Goal: Task Accomplishment & Management: Manage account settings

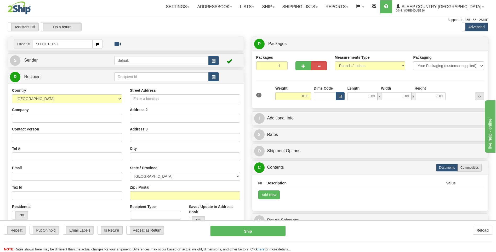
type input "9000I013159"
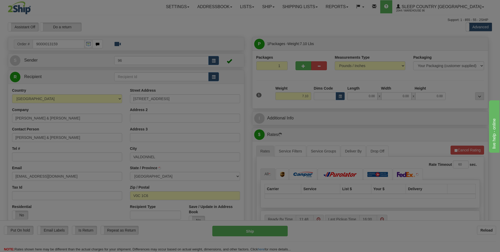
type input "BALDONNEL"
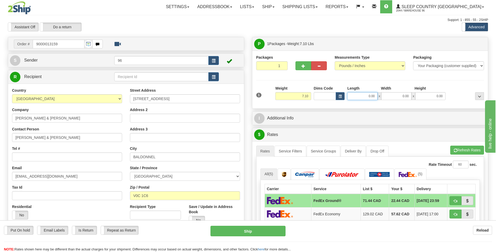
click at [377, 98] on input "0.00" at bounding box center [362, 96] width 30 height 8
type input "13.00"
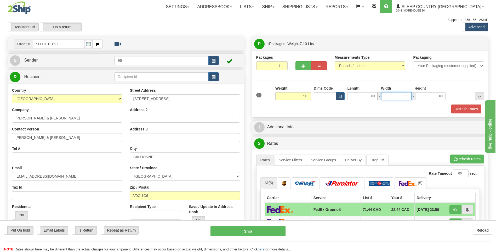
type input "11.00"
type input "5.00"
click at [469, 108] on button "Refresh Rates" at bounding box center [466, 108] width 30 height 9
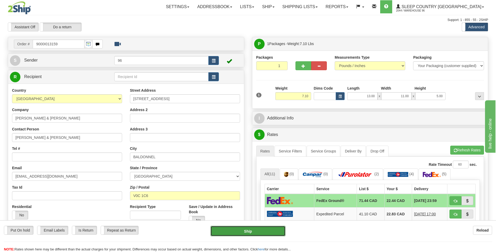
click at [258, 230] on button "Ship" at bounding box center [248, 230] width 75 height 10
type input "92"
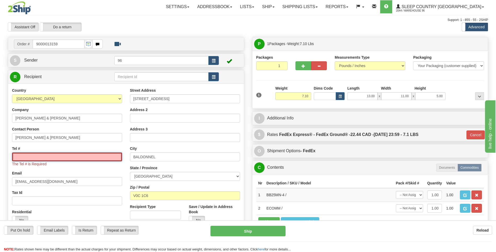
click at [33, 160] on input "Tel #" at bounding box center [67, 156] width 110 height 9
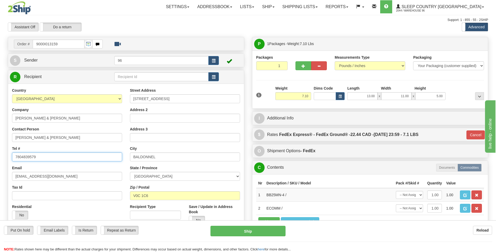
type input "7804839579"
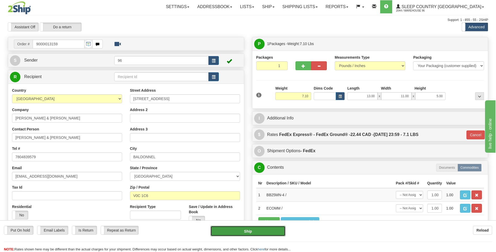
click at [249, 231] on button "Ship" at bounding box center [248, 230] width 75 height 10
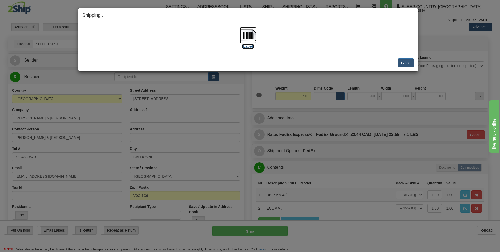
click at [248, 37] on img at bounding box center [248, 35] width 17 height 17
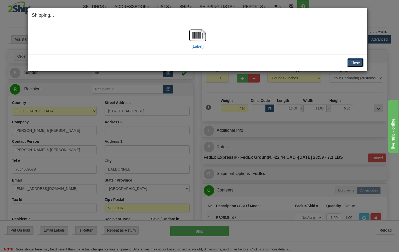
click at [357, 64] on button "Close" at bounding box center [355, 62] width 16 height 9
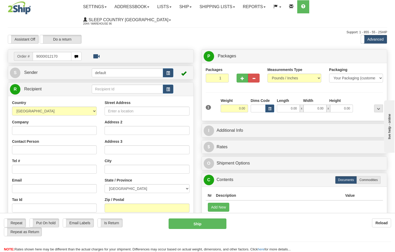
type input "9000I012170"
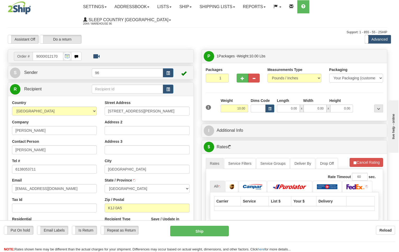
type input "GLOUCESTER"
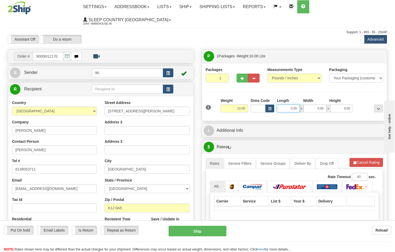
click at [296, 104] on input "0.00" at bounding box center [288, 108] width 23 height 8
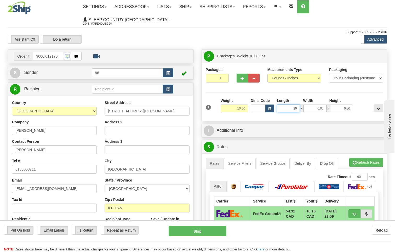
type input "29.00"
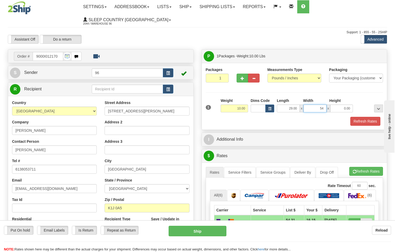
type input "54.00"
type input "6.00"
click at [368, 117] on button "Refresh Rates" at bounding box center [365, 121] width 30 height 9
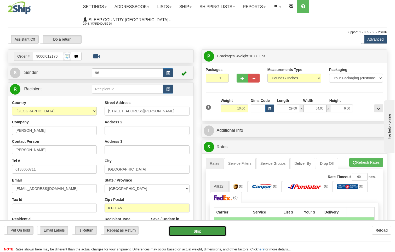
click at [200, 230] on button "Ship" at bounding box center [198, 230] width 58 height 10
type input "92"
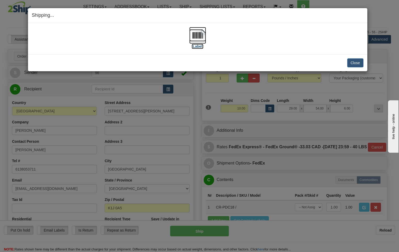
click at [197, 36] on img at bounding box center [197, 35] width 17 height 17
click at [359, 64] on button "Close" at bounding box center [355, 62] width 16 height 9
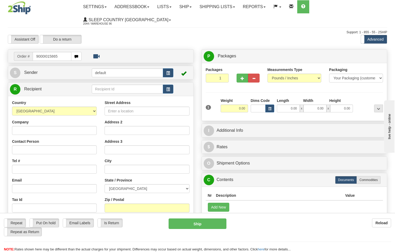
type input "9000I015865"
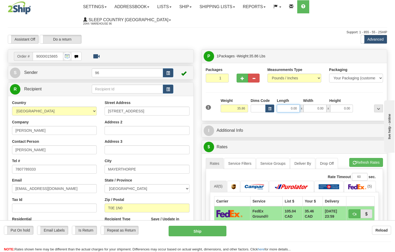
click at [299, 104] on input "0.00" at bounding box center [288, 108] width 23 height 8
type input "17.00"
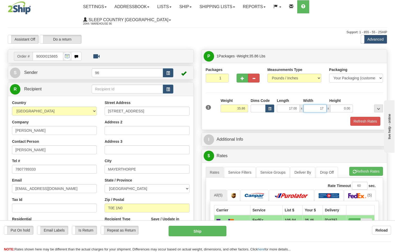
type input "17.00"
type input "42.00"
click at [365, 117] on button "Refresh Rates" at bounding box center [365, 121] width 30 height 9
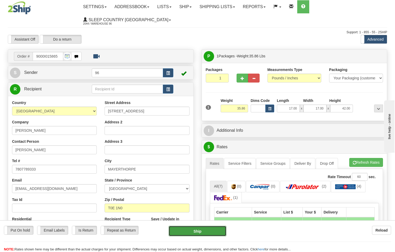
click at [199, 229] on button "Ship" at bounding box center [198, 230] width 58 height 10
type input "260"
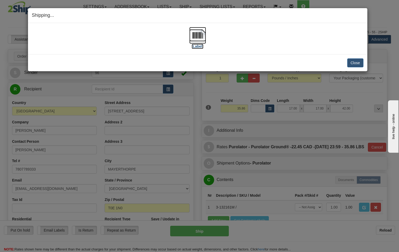
click at [193, 35] on img at bounding box center [197, 35] width 17 height 17
click at [361, 65] on button "Close" at bounding box center [355, 62] width 16 height 9
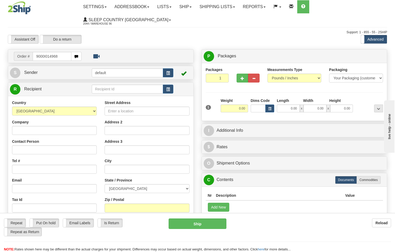
type input "9000I014968"
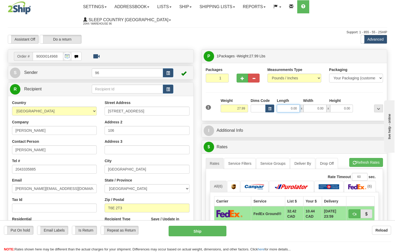
click at [298, 104] on input "0.00" at bounding box center [288, 108] width 23 height 8
type input "14.00"
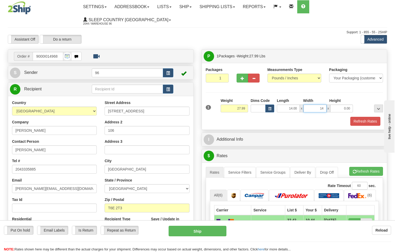
type input "14.00"
type input "40.00"
click at [368, 117] on button "Refresh Rates" at bounding box center [365, 121] width 30 height 9
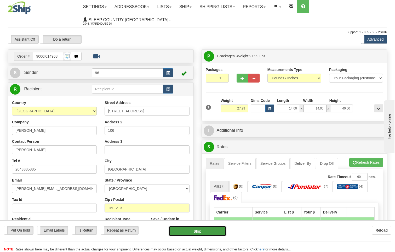
click at [214, 229] on button "Ship" at bounding box center [198, 230] width 58 height 10
type input "92"
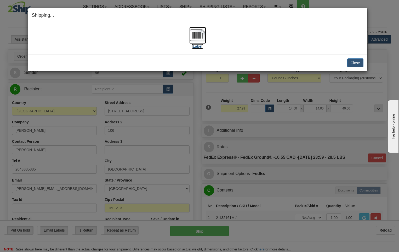
click at [199, 36] on img at bounding box center [197, 35] width 17 height 17
click at [360, 64] on button "Close" at bounding box center [355, 62] width 16 height 9
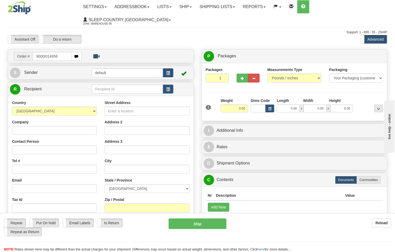
type input "9000I014958"
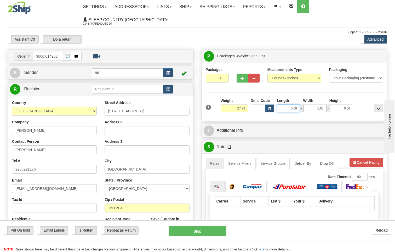
click at [298, 104] on input "0.00" at bounding box center [288, 108] width 23 height 8
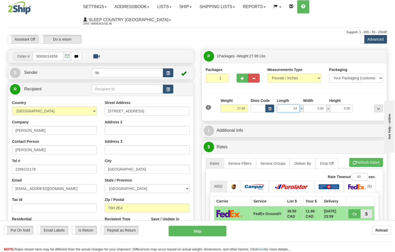
type input "14.00"
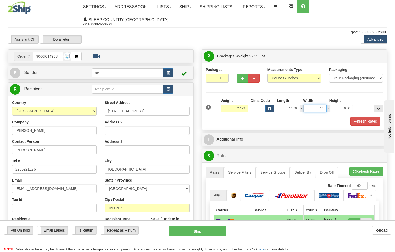
type input "14.00"
type input "40.00"
click at [369, 117] on button "Refresh Rates" at bounding box center [365, 121] width 30 height 9
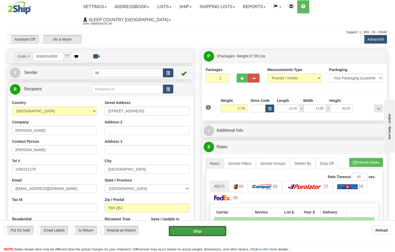
click at [210, 230] on button "Ship" at bounding box center [198, 230] width 58 height 10
type input "92"
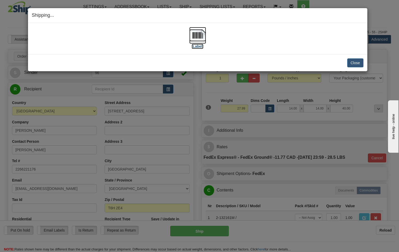
click at [199, 36] on img at bounding box center [197, 35] width 17 height 17
click at [356, 64] on button "Close" at bounding box center [355, 62] width 16 height 9
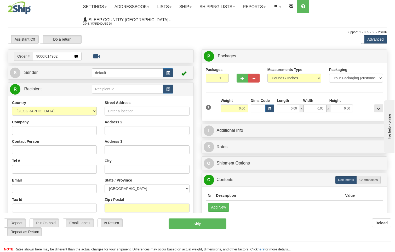
type input "9000I014902"
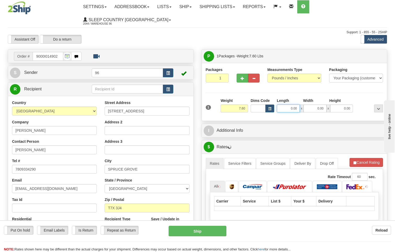
click at [297, 104] on input "0.00" at bounding box center [288, 108] width 23 height 8
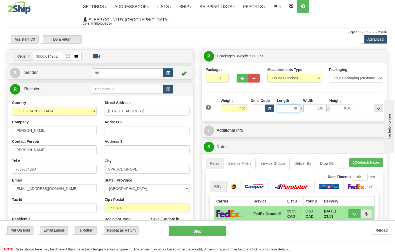
type input "30.00"
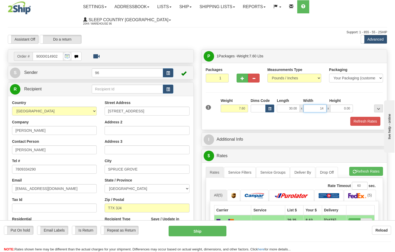
type input "14.00"
type input "9.00"
click at [355, 117] on button "Refresh Rates" at bounding box center [365, 121] width 30 height 9
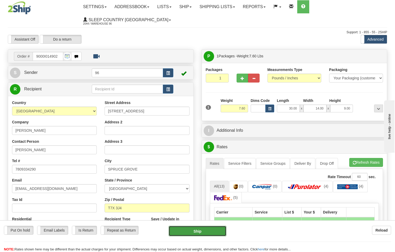
click at [199, 230] on button "Ship" at bounding box center [198, 230] width 58 height 10
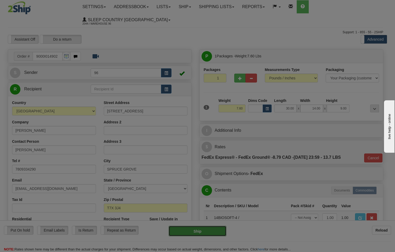
type input "92"
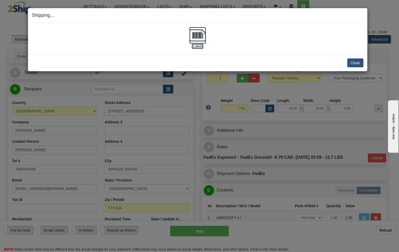
click at [200, 38] on img at bounding box center [197, 35] width 17 height 17
click at [364, 63] on div "Close Cancel Cancel Shipment and Quit Pickup Quit Pickup ONLY" at bounding box center [197, 62] width 339 height 17
click at [359, 64] on button "Close" at bounding box center [355, 62] width 16 height 9
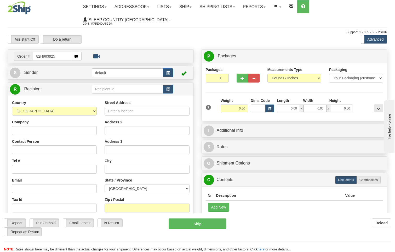
type input "82H983925"
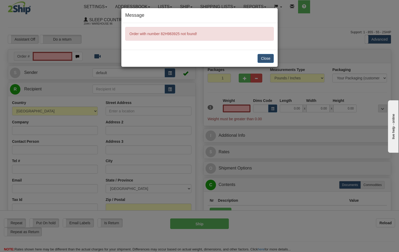
type input "0.00"
click at [269, 59] on button "Close" at bounding box center [266, 58] width 16 height 9
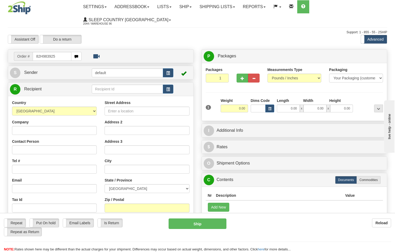
type input "82H983925"
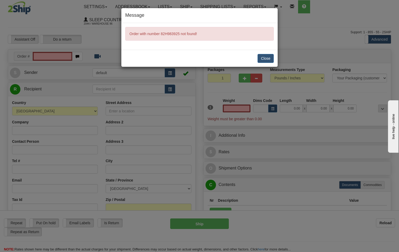
type input "0.00"
click at [268, 61] on button "Close" at bounding box center [266, 58] width 16 height 9
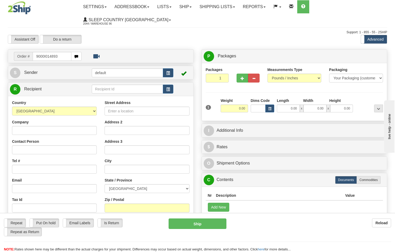
type input "9000I014893"
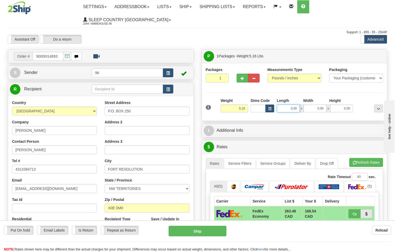
click at [298, 104] on input "0.00" at bounding box center [288, 108] width 23 height 8
type input "17.00"
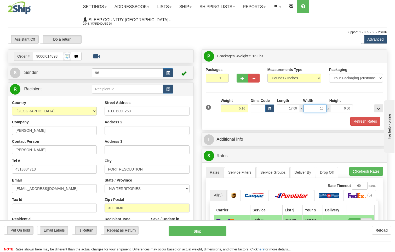
type input "10.00"
click at [371, 117] on button "Refresh Rates" at bounding box center [365, 121] width 30 height 9
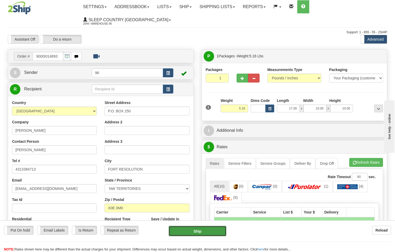
click at [215, 231] on button "Ship" at bounding box center [198, 230] width 58 height 10
type input "DOM.EP"
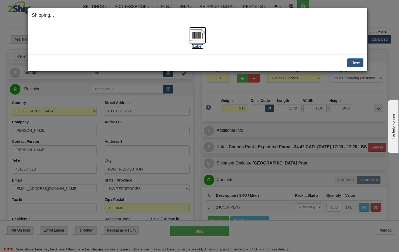
click at [198, 38] on img at bounding box center [197, 35] width 17 height 17
click at [353, 61] on button "Close" at bounding box center [355, 62] width 16 height 9
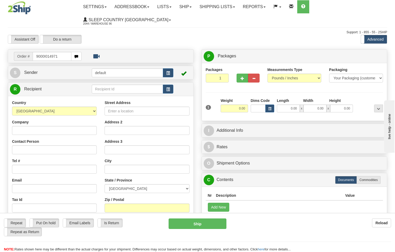
type input "9000I014971"
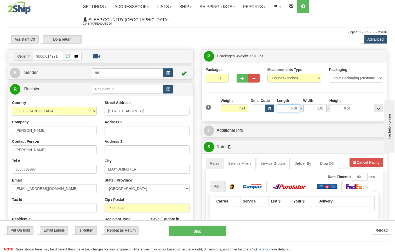
click at [297, 104] on input "0.00" at bounding box center [288, 108] width 23 height 8
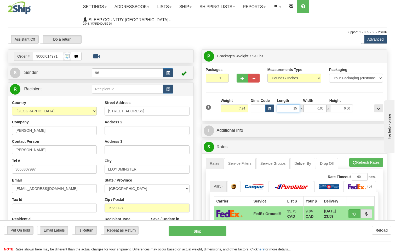
type input "15.00"
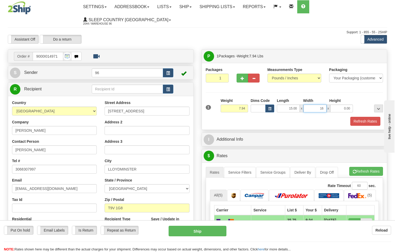
type input "16.00"
type input "9.00"
click at [360, 117] on button "Refresh Rates" at bounding box center [365, 121] width 30 height 9
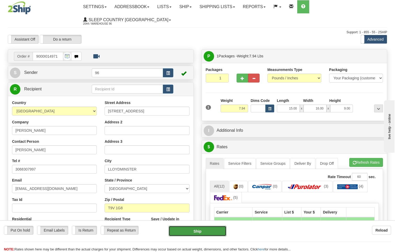
click at [217, 231] on button "Ship" at bounding box center [198, 230] width 58 height 10
type input "92"
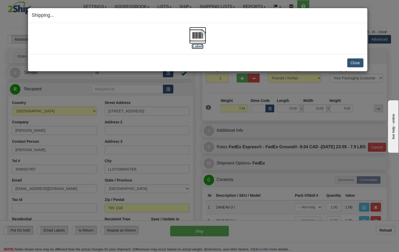
click at [198, 35] on img at bounding box center [197, 35] width 17 height 17
click at [356, 64] on button "Close" at bounding box center [355, 62] width 16 height 9
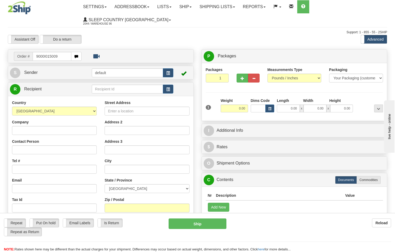
type input "9000I015009"
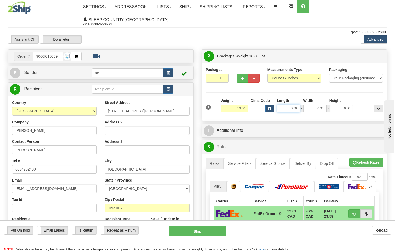
click at [298, 104] on input "0.00" at bounding box center [288, 108] width 23 height 8
type input "23.00"
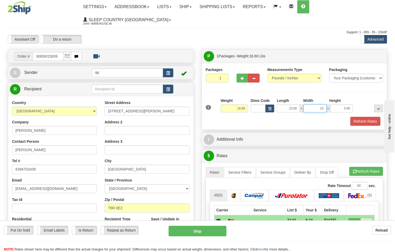
type input "13.00"
type input "5.00"
click at [368, 117] on button "Refresh Rates" at bounding box center [365, 121] width 30 height 9
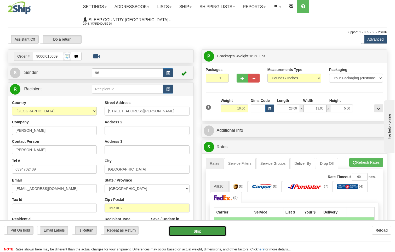
click at [208, 232] on button "Ship" at bounding box center [198, 230] width 58 height 10
type input "92"
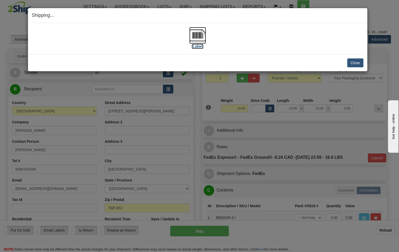
click at [200, 33] on img at bounding box center [197, 35] width 17 height 17
click at [361, 65] on button "Close" at bounding box center [355, 62] width 16 height 9
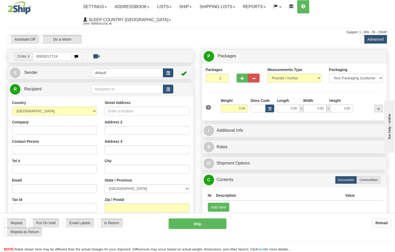
type input "9000I017724"
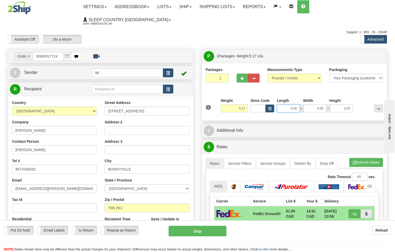
click at [298, 104] on input "0.00" at bounding box center [288, 108] width 23 height 8
type input "14.00"
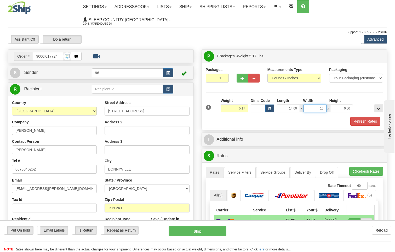
type input "10.00"
type input "8.00"
click at [351, 117] on button "Refresh Rates" at bounding box center [365, 121] width 30 height 9
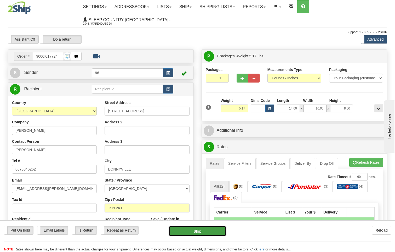
click at [207, 230] on button "Ship" at bounding box center [198, 230] width 58 height 10
type input "DOM.EP"
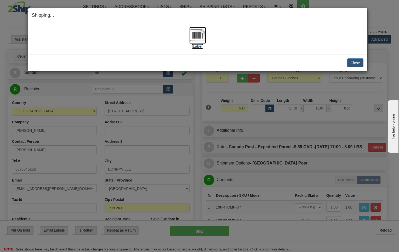
click at [200, 31] on img at bounding box center [197, 35] width 17 height 17
click at [360, 62] on button "Close" at bounding box center [355, 62] width 16 height 9
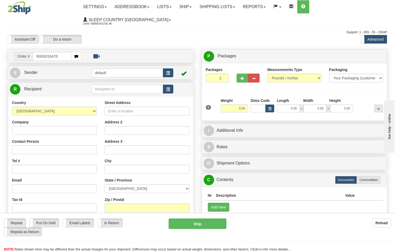
type input "9000I016478"
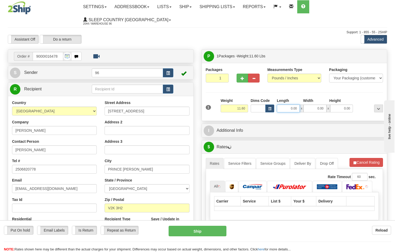
click at [297, 104] on input "0.00" at bounding box center [288, 108] width 23 height 8
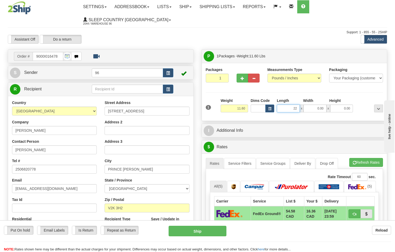
type input "22.00"
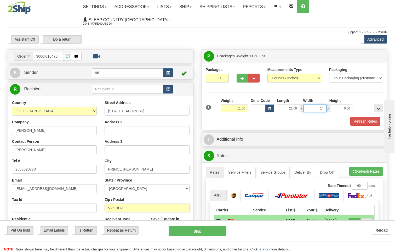
type input "14.00"
type input "8.00"
click at [370, 117] on button "Refresh Rates" at bounding box center [365, 121] width 30 height 9
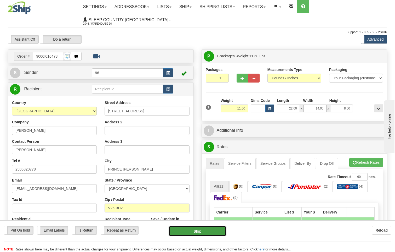
click at [195, 230] on button "Ship" at bounding box center [198, 230] width 58 height 10
type input "92"
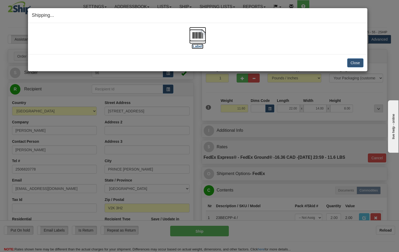
click at [200, 36] on img at bounding box center [197, 35] width 17 height 17
click at [354, 65] on button "Close" at bounding box center [355, 62] width 16 height 9
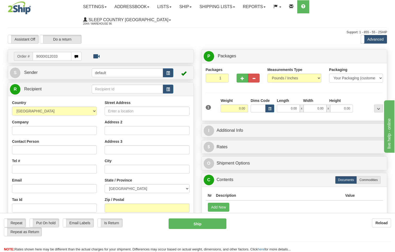
type input "9000I012033"
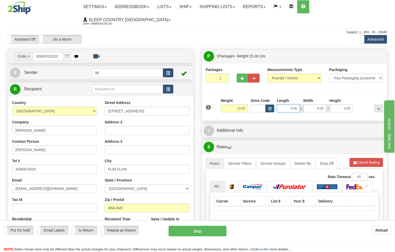
click at [298, 104] on input "0.00" at bounding box center [288, 108] width 23 height 8
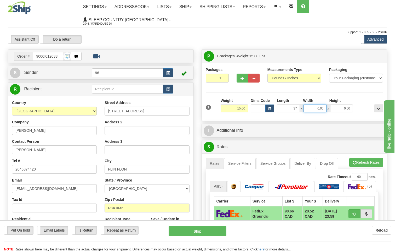
type input "37.00"
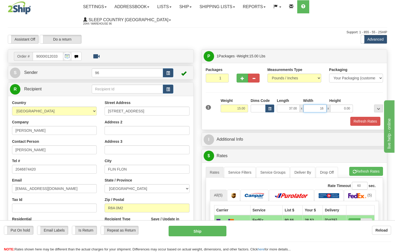
type input "16.00"
type input "8.00"
click at [365, 117] on button "Refresh Rates" at bounding box center [365, 121] width 30 height 9
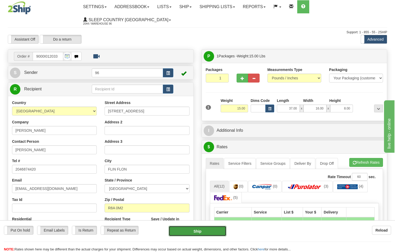
click at [211, 232] on button "Ship" at bounding box center [198, 230] width 58 height 10
type input "DOM.EP"
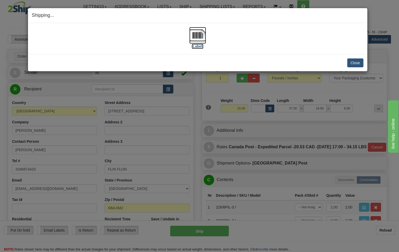
click at [199, 36] on img at bounding box center [197, 35] width 17 height 17
click at [356, 62] on button "Close" at bounding box center [355, 62] width 16 height 9
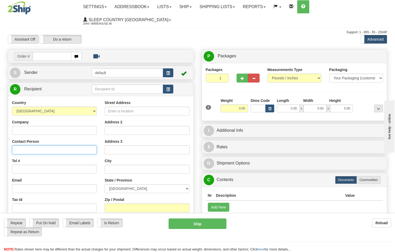
click at [19, 145] on input "Contact Person" at bounding box center [54, 149] width 85 height 9
type input "[PERSON_NAME]"
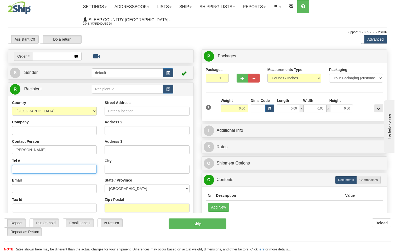
click at [25, 164] on input "Tel #" at bounding box center [54, 168] width 85 height 9
type input "7804839579"
click at [115, 106] on input "Street Address" at bounding box center [147, 110] width 85 height 9
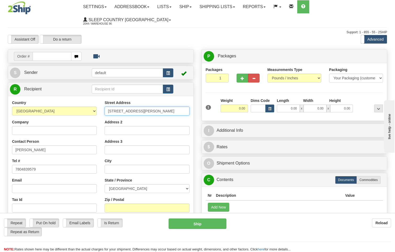
type input "948 HEACOCK RD NW"
click at [117, 203] on input "Zip / Postal" at bounding box center [147, 207] width 85 height 9
type input "T6R 2M1"
type input "EDMONTON"
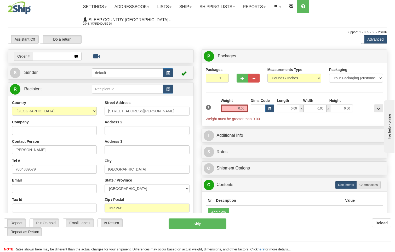
type input "5"
click at [246, 104] on input "0.00" at bounding box center [234, 108] width 27 height 8
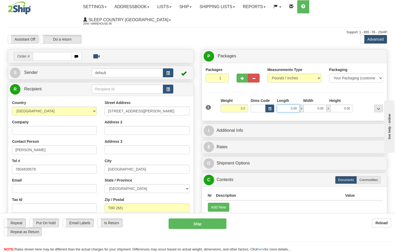
type input "5.00"
click at [294, 104] on input "0.00" at bounding box center [288, 108] width 23 height 8
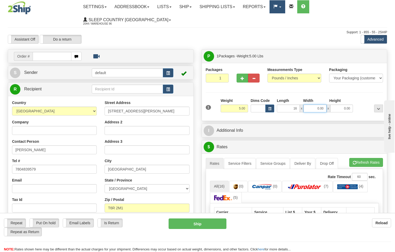
type input "16.00"
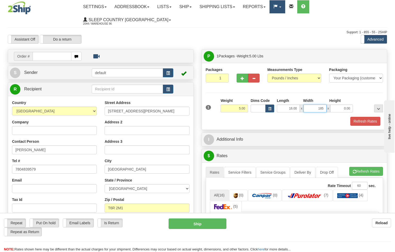
type input "18.00"
type input "10.00"
click at [371, 117] on button "Refresh Rates" at bounding box center [365, 121] width 30 height 9
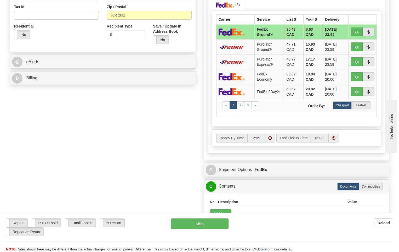
scroll to position [262, 0]
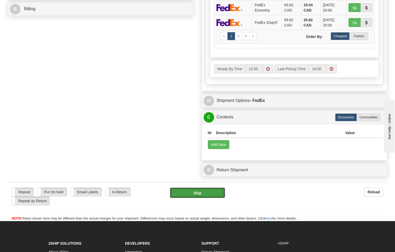
click at [188, 187] on button "Ship" at bounding box center [197, 192] width 55 height 10
type input "92"
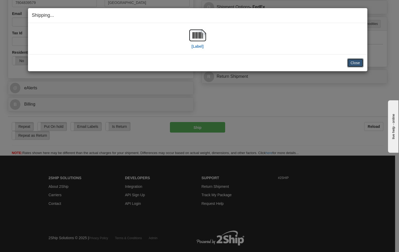
scroll to position [0, 0]
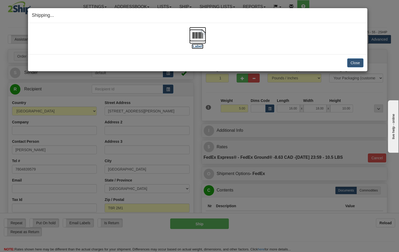
drag, startPoint x: 179, startPoint y: 176, endPoint x: 195, endPoint y: 37, distance: 140.5
click at [195, 37] on img at bounding box center [197, 35] width 17 height 17
click at [352, 62] on button "Close" at bounding box center [355, 62] width 16 height 9
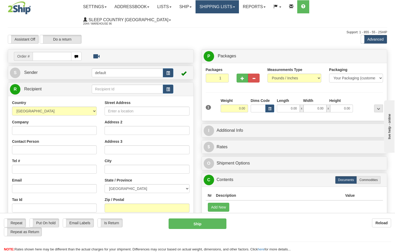
click at [229, 4] on link "Shipping lists" at bounding box center [217, 6] width 43 height 13
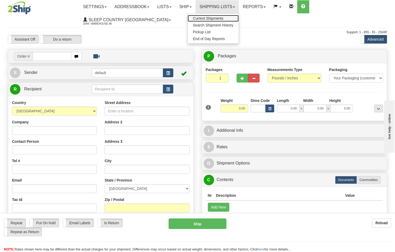
click at [216, 18] on span "Current Shipments" at bounding box center [208, 18] width 31 height 4
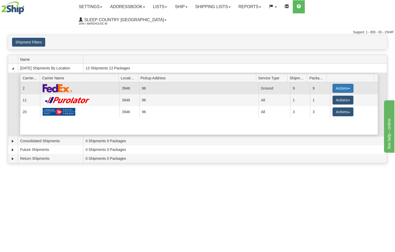
click at [339, 84] on button "Actions" at bounding box center [343, 88] width 21 height 9
click at [326, 103] on span "Close" at bounding box center [323, 105] width 12 height 4
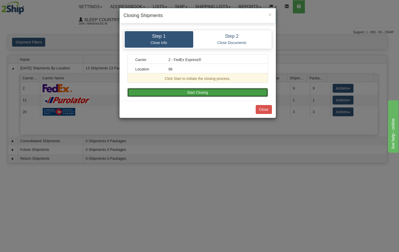
click at [189, 94] on button "Start Closing" at bounding box center [197, 92] width 141 height 9
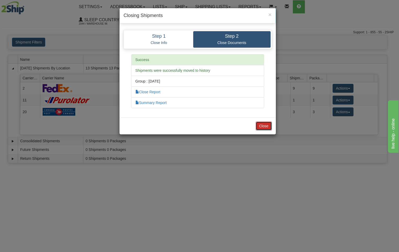
click at [269, 127] on button "Close" at bounding box center [264, 125] width 16 height 9
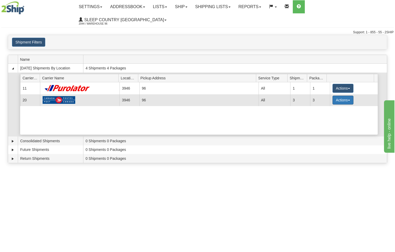
click at [348, 100] on span "button" at bounding box center [349, 100] width 2 height 1
click at [329, 115] on span "Close" at bounding box center [323, 117] width 12 height 4
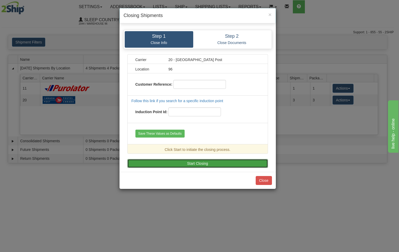
click at [193, 161] on button "Start Closing" at bounding box center [197, 163] width 141 height 9
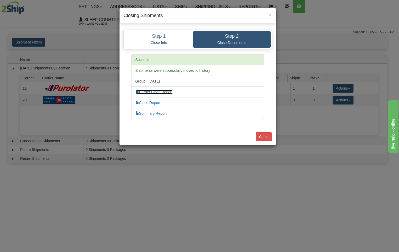
click at [167, 93] on link "Carrier Close Report" at bounding box center [153, 92] width 37 height 4
click at [146, 101] on link "Close Report" at bounding box center [147, 102] width 25 height 4
click at [167, 111] on link "Summary Report" at bounding box center [150, 113] width 31 height 4
click at [265, 136] on button "Close" at bounding box center [264, 136] width 16 height 9
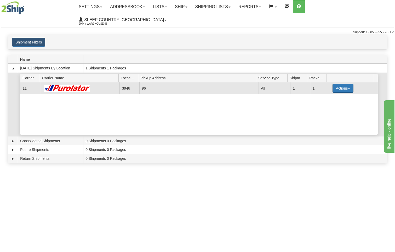
click at [339, 84] on button "Actions" at bounding box center [343, 88] width 21 height 9
click at [330, 110] on span "Pickup" at bounding box center [324, 112] width 14 height 4
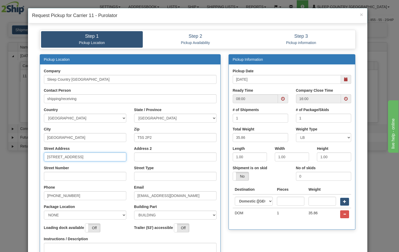
click at [94, 155] on input "[STREET_ADDRESS]" at bounding box center [85, 156] width 82 height 9
type input "18137"
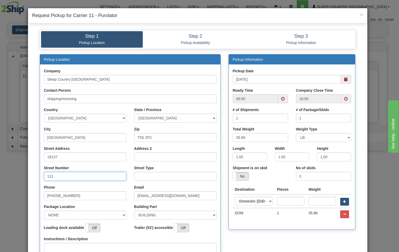
type input "111"
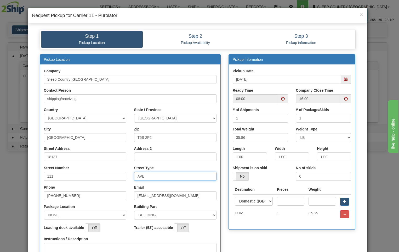
type input "AVE"
click at [124, 215] on select "NONE FRONT REAR SIDE" at bounding box center [85, 214] width 82 height 9
select select "2"
click at [44, 210] on select "NONE FRONT REAR SIDE" at bounding box center [85, 214] width 82 height 9
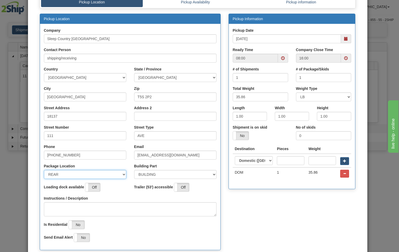
scroll to position [82, 0]
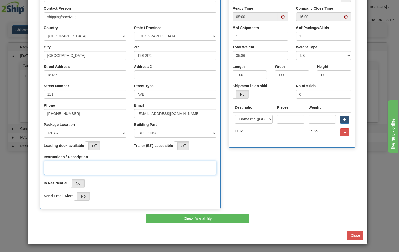
click at [56, 164] on textarea "Instructions / Description" at bounding box center [130, 168] width 173 height 14
click at [283, 18] on span at bounding box center [283, 17] width 4 height 4
type textarea "PICK UP AT REAR OF BUILDING"
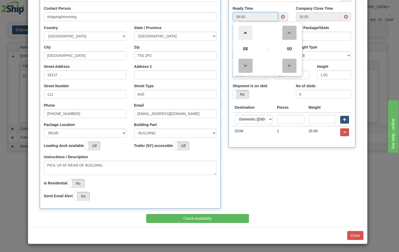
click at [244, 33] on span at bounding box center [245, 33] width 14 height 14
type input "12:00"
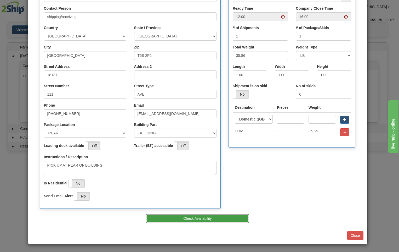
click at [229, 220] on button "Check Availability" at bounding box center [197, 218] width 103 height 9
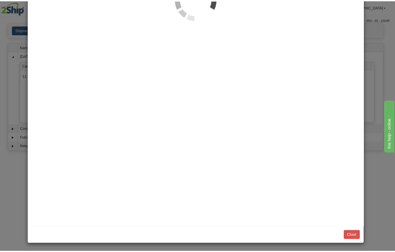
scroll to position [0, 0]
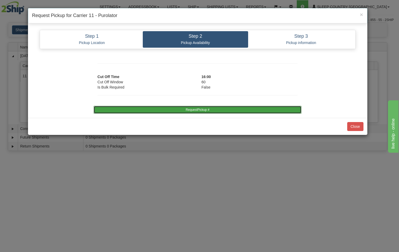
click at [234, 107] on button "RequestPickup #" at bounding box center [198, 110] width 208 height 8
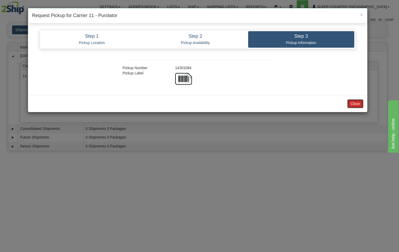
click at [358, 103] on button "Close" at bounding box center [355, 103] width 16 height 9
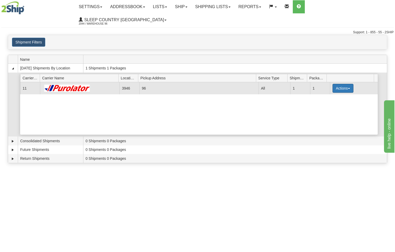
click at [335, 84] on button "Actions" at bounding box center [343, 88] width 21 height 9
click at [326, 103] on span "Close" at bounding box center [323, 105] width 12 height 4
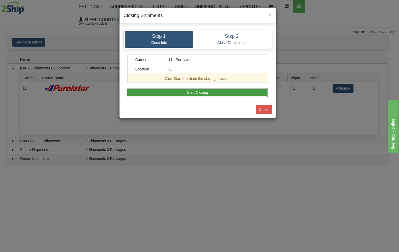
click at [226, 92] on button "Start Closing" at bounding box center [197, 92] width 141 height 9
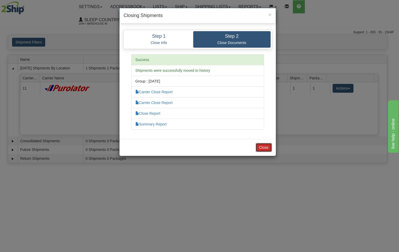
click at [265, 145] on button "Close" at bounding box center [264, 147] width 16 height 9
